Goal: Information Seeking & Learning: Learn about a topic

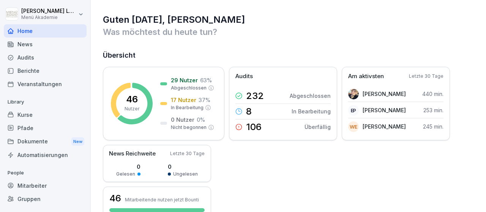
click at [40, 183] on div "Mitarbeiter" at bounding box center [45, 185] width 83 height 13
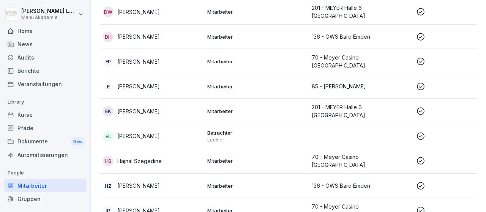
scroll to position [352, 0]
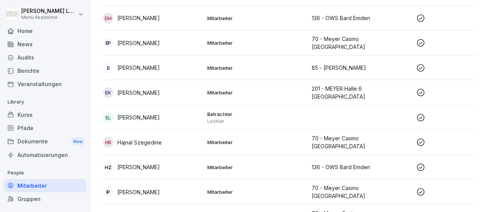
click at [421, 163] on icon at bounding box center [420, 167] width 9 height 9
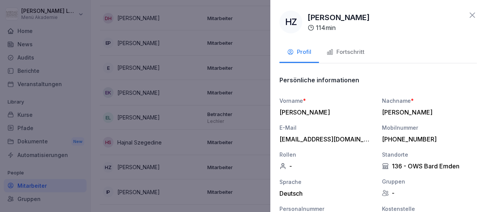
click at [347, 57] on button "Fortschritt" at bounding box center [345, 52] width 53 height 20
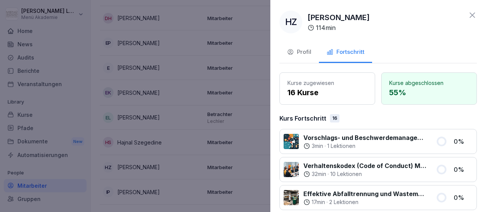
click at [473, 16] on icon at bounding box center [471, 15] width 9 height 9
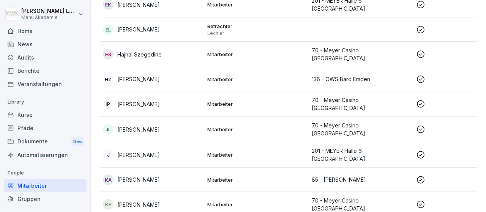
scroll to position [484, 0]
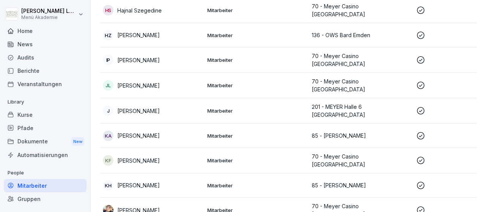
click at [421, 181] on icon at bounding box center [420, 185] width 9 height 9
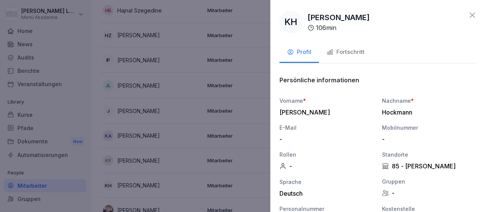
click at [346, 53] on div "Fortschritt" at bounding box center [345, 52] width 38 height 9
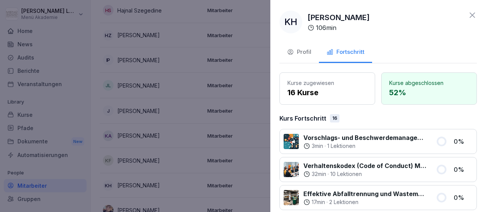
click at [472, 17] on icon at bounding box center [471, 15] width 9 height 9
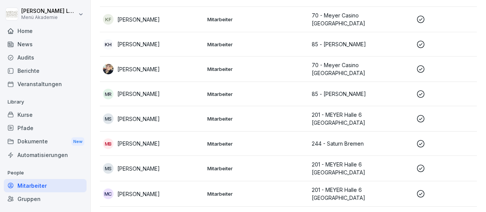
scroll to position [660, 0]
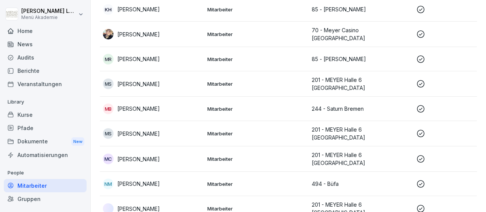
click at [421, 179] on icon at bounding box center [420, 183] width 9 height 9
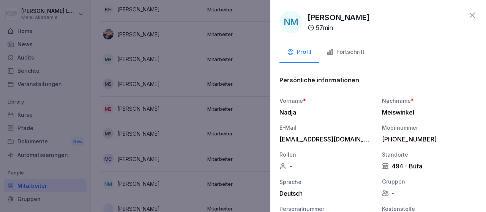
click at [345, 53] on div "Fortschritt" at bounding box center [345, 52] width 38 height 9
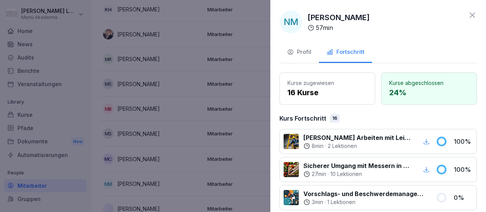
click at [473, 16] on icon at bounding box center [471, 15] width 5 height 5
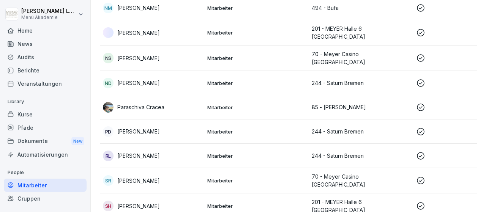
scroll to position [0, 0]
click at [46, 44] on div "News" at bounding box center [45, 44] width 83 height 13
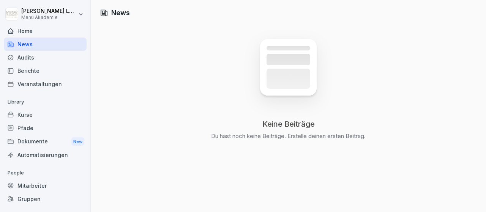
click at [29, 57] on div "Audits" at bounding box center [45, 57] width 83 height 13
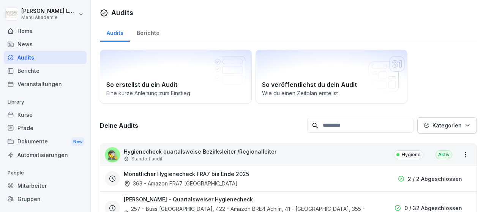
scroll to position [176, 0]
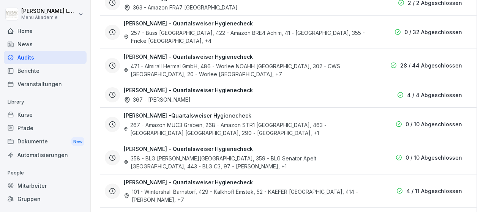
click at [114, 124] on icon at bounding box center [112, 124] width 7 height 7
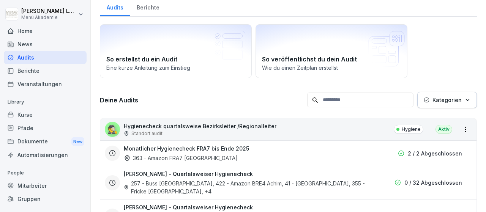
click at [336, 183] on div "257 - Buss [GEOGRAPHIC_DATA], 422 - Amazon BRE4 Achim, 41 - [GEOGRAPHIC_DATA], …" at bounding box center [245, 187] width 243 height 16
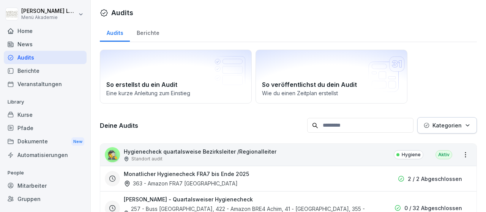
click at [153, 36] on div "Berichte" at bounding box center [148, 31] width 36 height 19
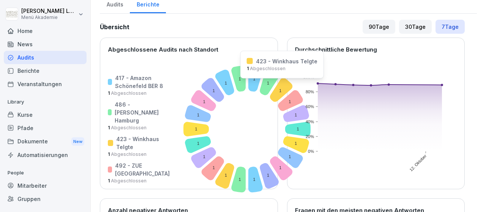
scroll to position [44, 0]
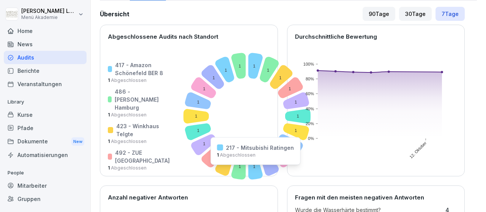
click at [248, 170] on icon at bounding box center [255, 167] width 14 height 26
click at [248, 167] on icon at bounding box center [255, 167] width 14 height 26
click at [248, 168] on icon at bounding box center [255, 167] width 14 height 26
click at [248, 169] on icon at bounding box center [255, 167] width 14 height 26
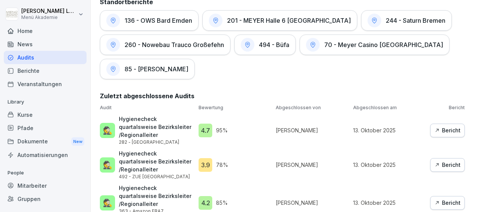
scroll to position [440, 0]
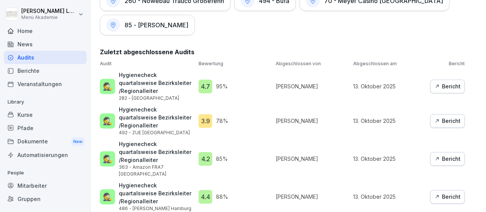
click at [455, 117] on div "Bericht" at bounding box center [447, 121] width 26 height 8
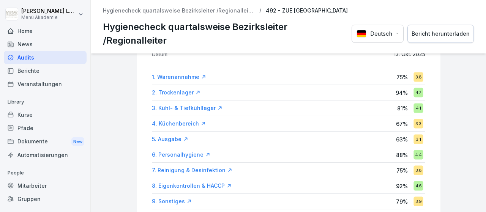
scroll to position [88, 0]
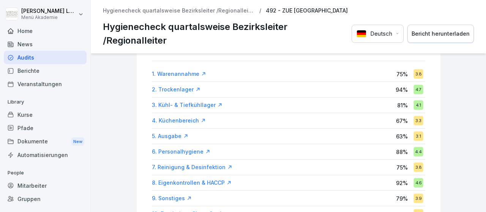
click at [207, 166] on div "7. Reinigung & Desinfektion" at bounding box center [192, 168] width 80 height 8
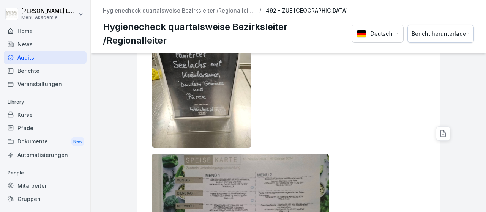
scroll to position [3078, 0]
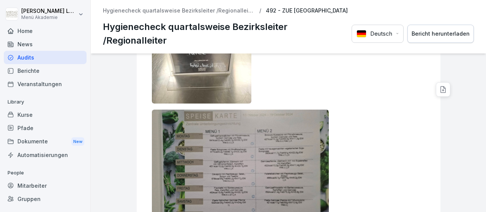
click at [295, 124] on img at bounding box center [240, 176] width 177 height 133
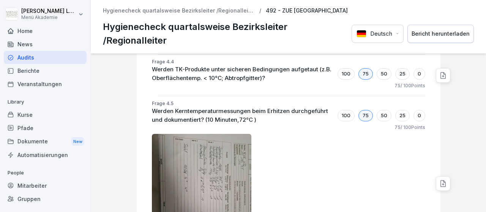
scroll to position [1259, 0]
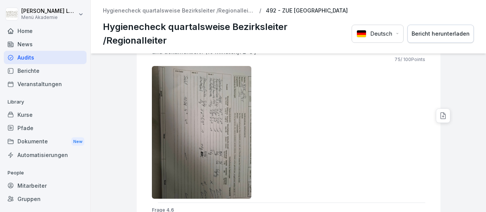
click at [218, 162] on img at bounding box center [202, 132] width 100 height 133
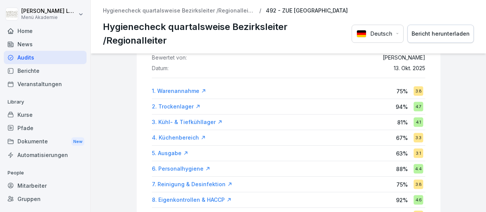
scroll to position [0, 0]
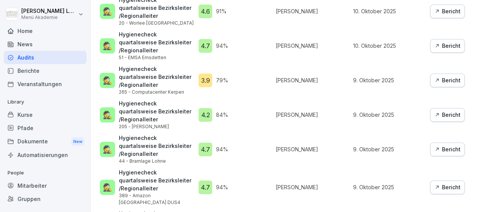
scroll to position [690, 0]
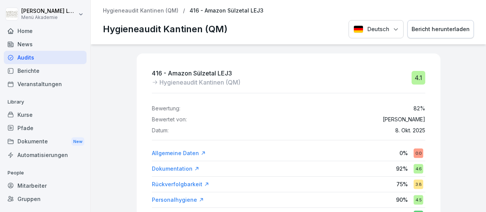
click at [178, 168] on div "Dokumentation" at bounding box center [175, 169] width 47 height 8
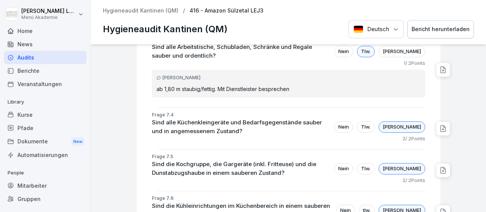
scroll to position [1928, 0]
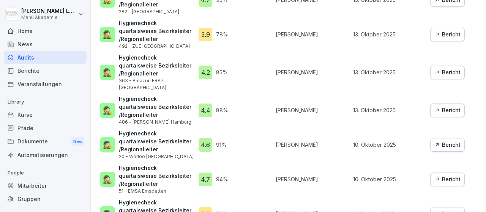
scroll to position [528, 0]
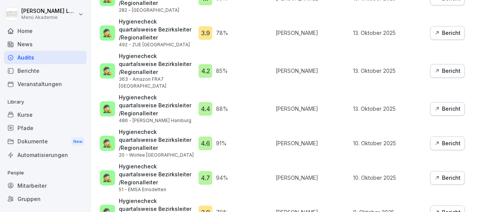
click at [444, 208] on div "Bericht" at bounding box center [447, 212] width 26 height 8
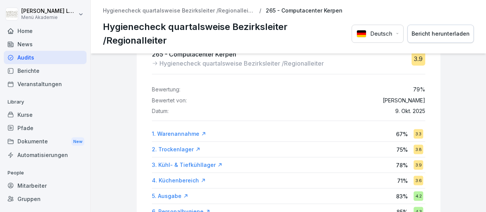
scroll to position [44, 0]
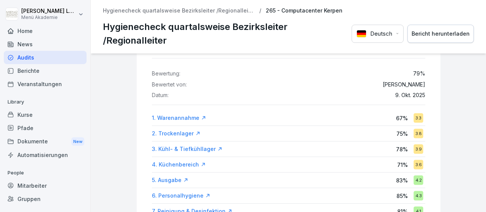
click at [196, 120] on div "1. Warenannahme" at bounding box center [179, 118] width 54 height 8
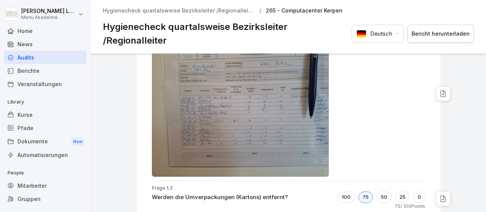
scroll to position [354, 0]
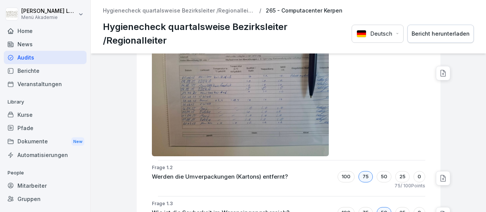
click at [367, 112] on div at bounding box center [288, 90] width 273 height 133
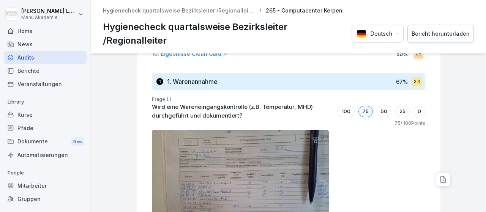
scroll to position [220, 0]
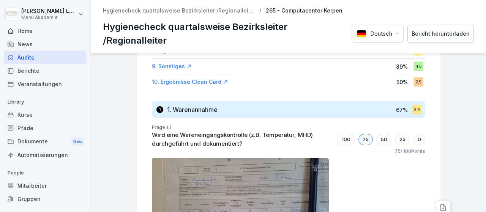
click at [28, 56] on div "Audits" at bounding box center [45, 57] width 83 height 13
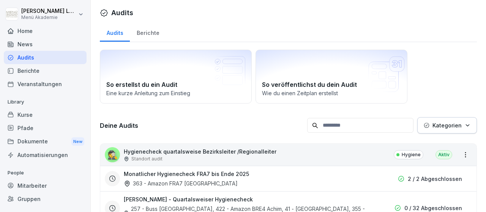
click at [149, 30] on div "Berichte" at bounding box center [148, 31] width 36 height 19
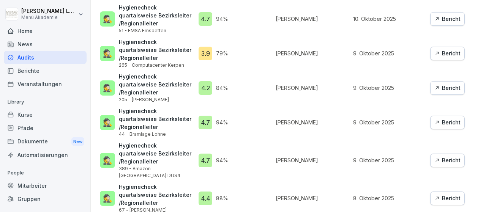
scroll to position [690, 0]
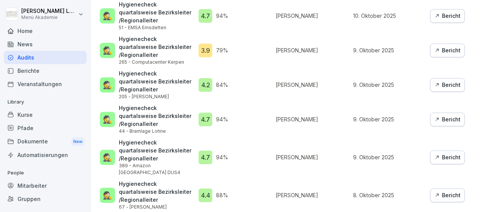
click at [441, 153] on div "Bericht" at bounding box center [447, 157] width 26 height 8
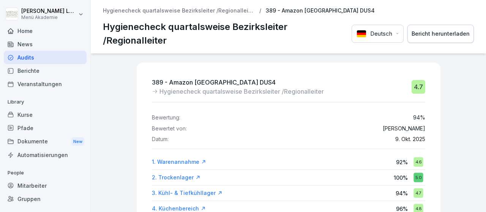
scroll to position [44, 0]
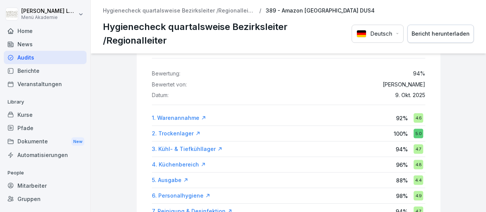
click at [181, 133] on div "2. Trockenlager" at bounding box center [176, 134] width 49 height 8
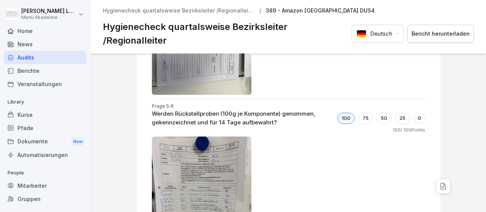
scroll to position [4021, 0]
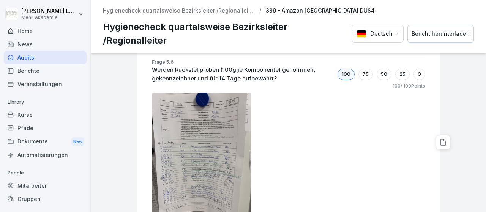
click at [225, 125] on img at bounding box center [202, 159] width 100 height 133
click at [444, 139] on icon at bounding box center [442, 142] width 5 height 6
click at [373, 128] on div at bounding box center [288, 159] width 273 height 133
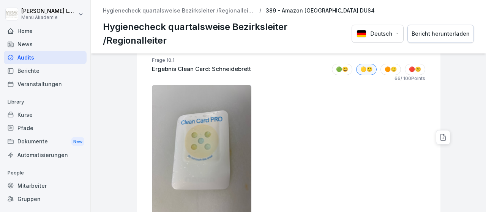
scroll to position [6424, 0]
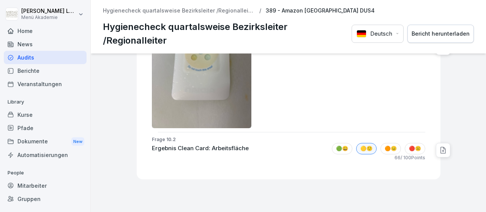
click at [20, 29] on div "Home" at bounding box center [45, 30] width 83 height 13
